Goal: Communication & Community: Ask a question

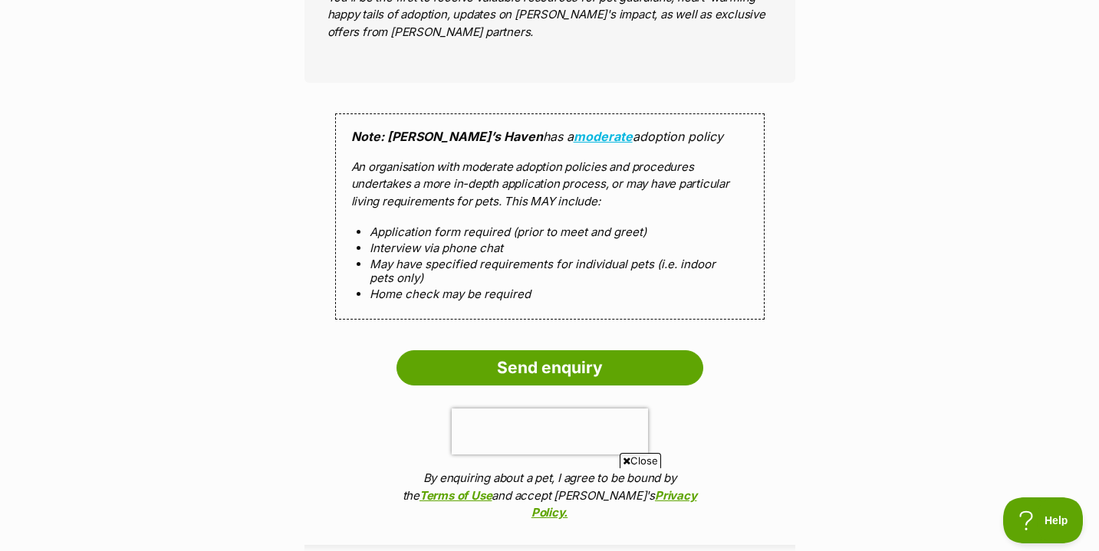
scroll to position [1407, 0]
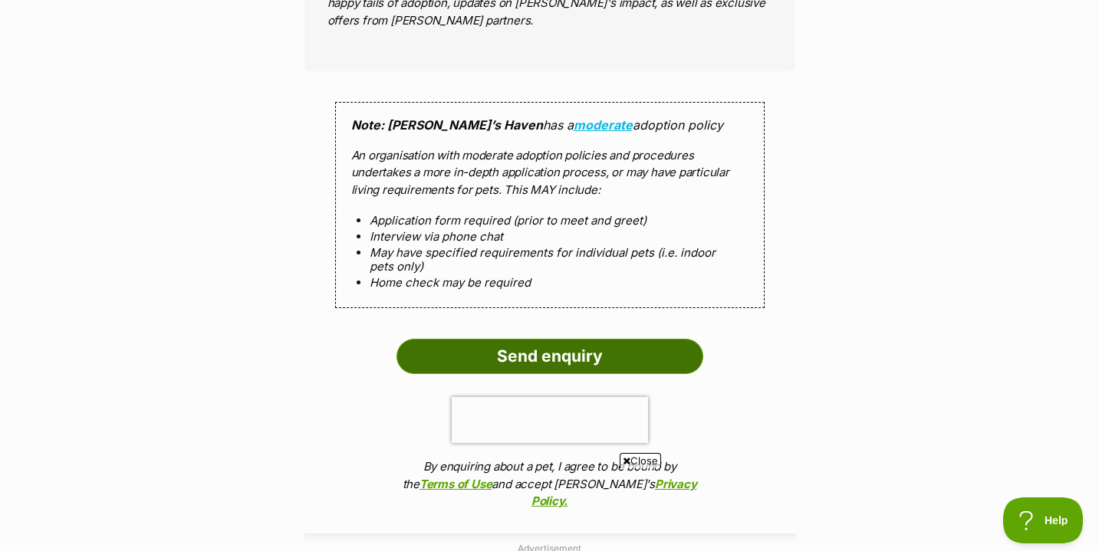
click at [594, 339] on input "Send enquiry" at bounding box center [550, 356] width 307 height 35
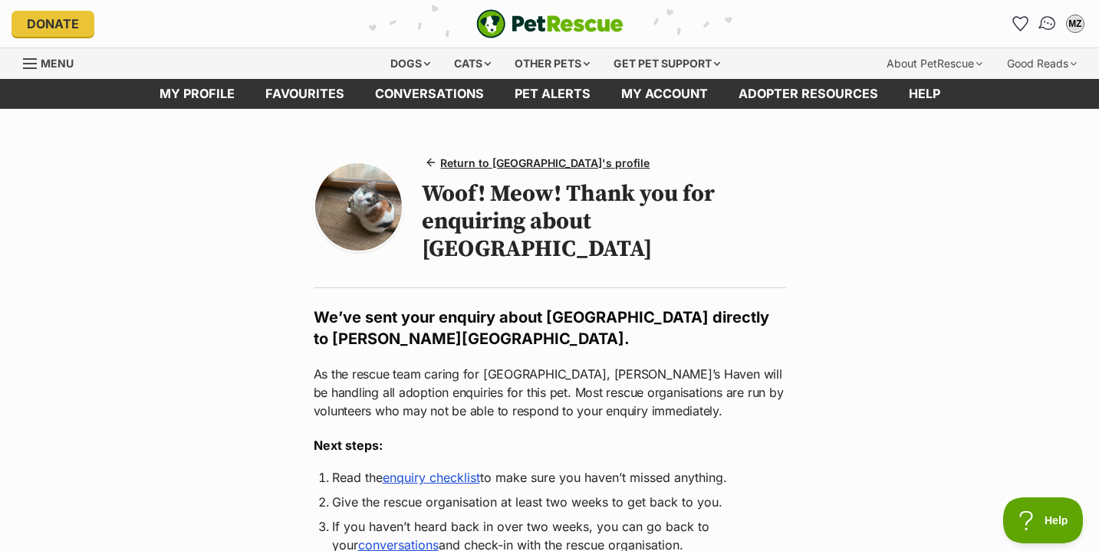
click at [1047, 25] on img "Conversations" at bounding box center [1048, 24] width 21 height 20
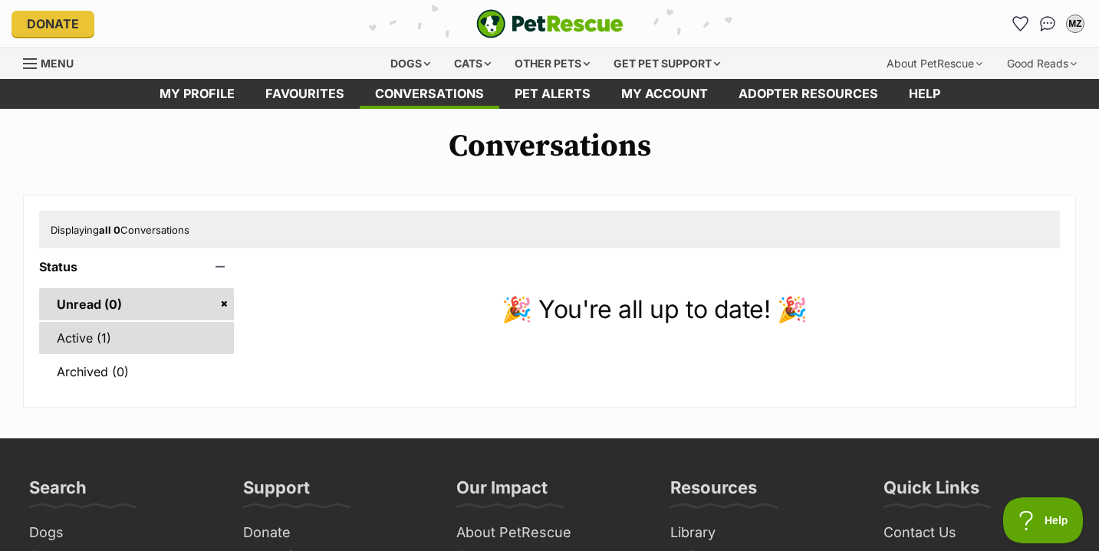
click at [98, 331] on link "Active (1)" at bounding box center [136, 338] width 195 height 32
